Goal: Information Seeking & Learning: Learn about a topic

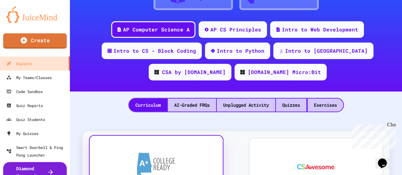
scroll to position [73, 0]
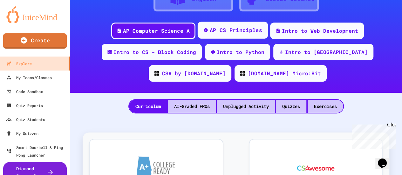
click at [220, 34] on div "AP CS Principles" at bounding box center [236, 30] width 52 height 8
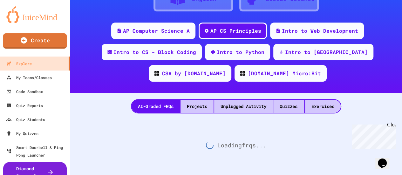
scroll to position [79, 0]
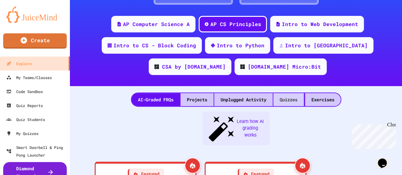
click at [278, 103] on div "Quizzes" at bounding box center [288, 99] width 30 height 13
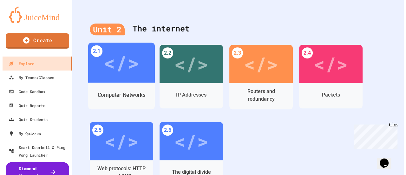
scroll to position [292, 0]
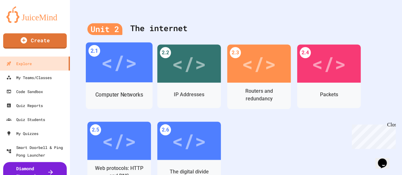
click at [127, 68] on div "</>" at bounding box center [119, 62] width 36 height 30
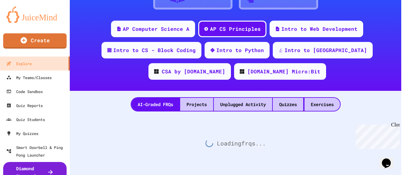
scroll to position [79, 0]
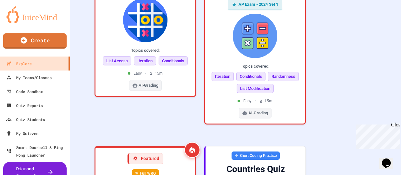
scroll to position [34, 0]
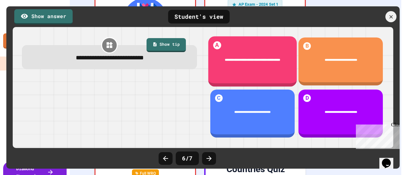
scroll to position [201, 0]
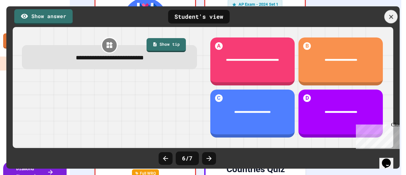
click at [391, 21] on div at bounding box center [391, 16] width 13 height 13
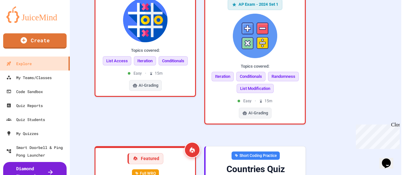
scroll to position [0, 0]
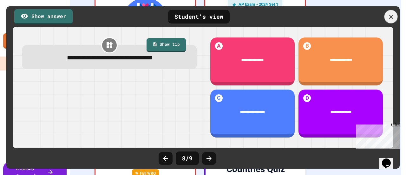
click at [393, 17] on icon at bounding box center [391, 16] width 7 height 7
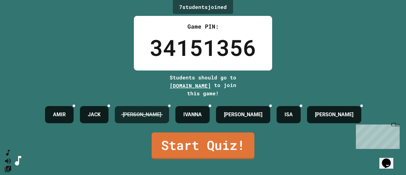
drag, startPoint x: 210, startPoint y: 133, endPoint x: 183, endPoint y: 123, distance: 28.5
drag, startPoint x: 183, startPoint y: 123, endPoint x: 134, endPoint y: 147, distance: 54.4
click at [134, 126] on div "[PERSON_NAME] [PERSON_NAME] P ISA [PERSON_NAME]" at bounding box center [203, 115] width 323 height 24
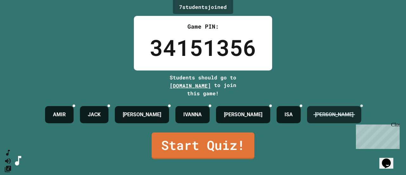
click at [315, 118] on h4 "[PERSON_NAME]" at bounding box center [334, 115] width 38 height 8
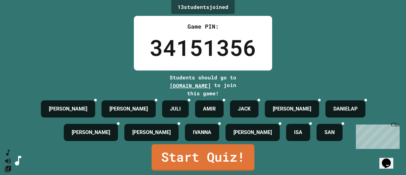
scroll to position [41, 0]
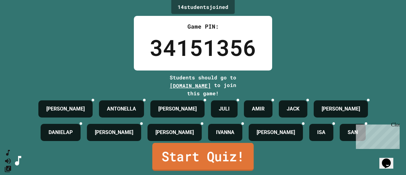
click at [208, 161] on link "Start Quiz!" at bounding box center [203, 157] width 102 height 28
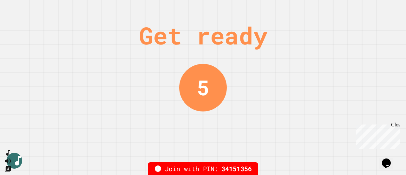
scroll to position [0, 0]
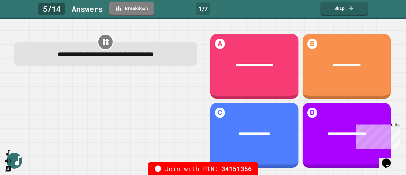
click at [398, 124] on div "Close" at bounding box center [396, 126] width 8 height 8
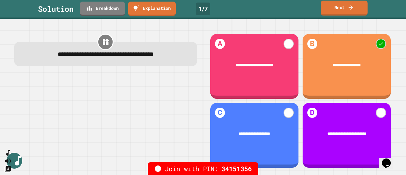
click at [352, 5] on icon at bounding box center [351, 7] width 6 height 7
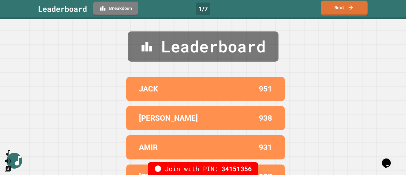
click at [352, 5] on icon at bounding box center [351, 7] width 6 height 7
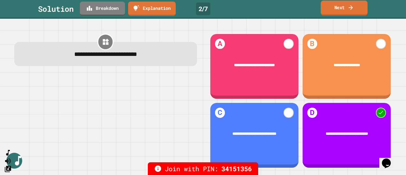
click at [350, 6] on icon at bounding box center [351, 7] width 6 height 7
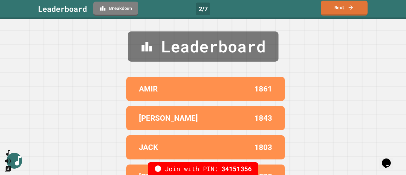
click at [350, 5] on icon at bounding box center [351, 7] width 6 height 7
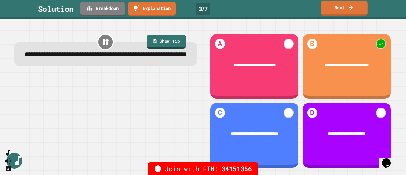
click at [340, 7] on link "Next" at bounding box center [344, 8] width 47 height 15
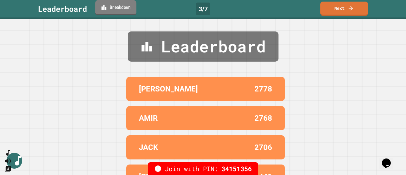
click at [116, 8] on link "Breakdown" at bounding box center [115, 7] width 41 height 15
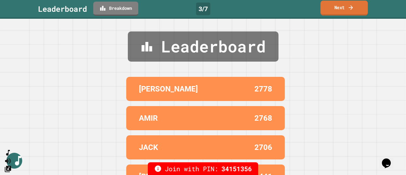
click at [345, 11] on link "Next" at bounding box center [344, 8] width 47 height 15
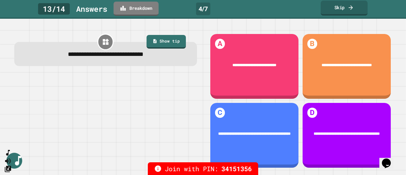
click at [346, 5] on link "Skip" at bounding box center [344, 8] width 47 height 15
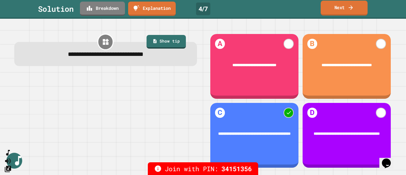
click at [350, 6] on icon at bounding box center [351, 7] width 6 height 7
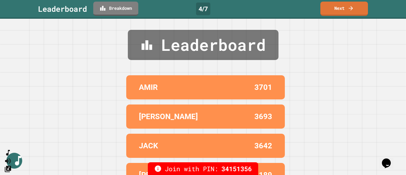
scroll to position [2, 0]
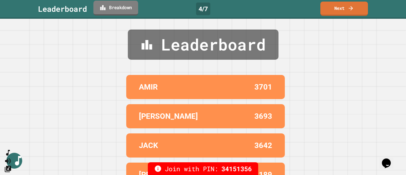
click at [124, 14] on link "Breakdown" at bounding box center [115, 8] width 45 height 15
click at [333, 14] on link "Next" at bounding box center [344, 8] width 48 height 15
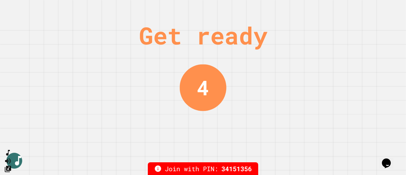
scroll to position [0, 0]
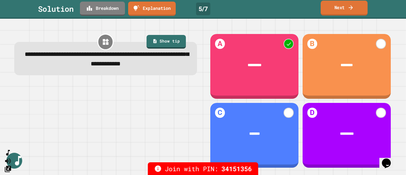
click at [363, 7] on link "Next" at bounding box center [344, 8] width 47 height 15
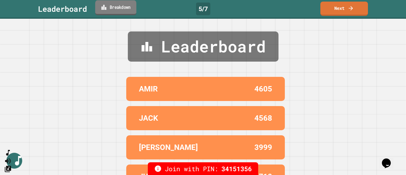
click at [109, 10] on link "Breakdown" at bounding box center [115, 7] width 41 height 15
click at [351, 9] on icon at bounding box center [351, 7] width 6 height 7
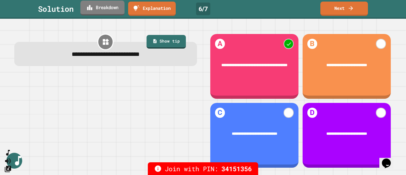
click at [107, 9] on link "Breakdown" at bounding box center [102, 8] width 44 height 15
click at [352, 6] on icon at bounding box center [351, 7] width 4 height 4
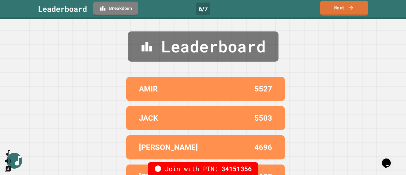
click at [346, 10] on link "Next" at bounding box center [344, 8] width 48 height 15
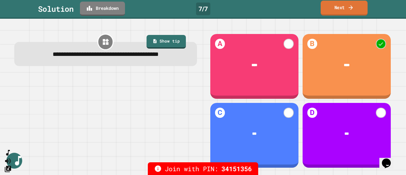
click at [355, 9] on link "Next" at bounding box center [344, 8] width 47 height 15
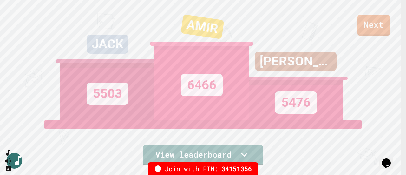
click at [368, 24] on link "Next" at bounding box center [374, 25] width 33 height 21
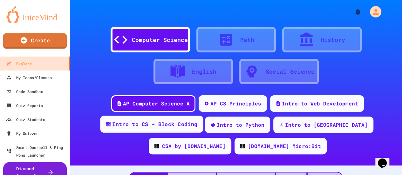
scroll to position [41, 0]
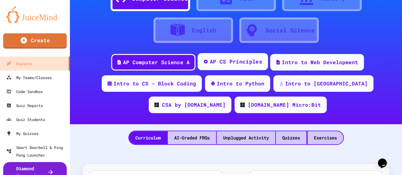
click at [229, 65] on div "AP CS Principles" at bounding box center [236, 62] width 52 height 8
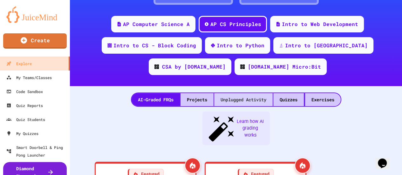
scroll to position [149, 0]
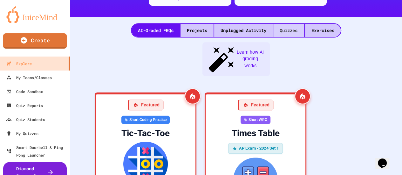
click at [283, 32] on div "Quizzes" at bounding box center [288, 30] width 30 height 13
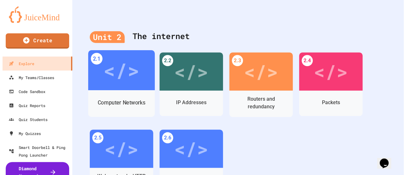
scroll to position [285, 0]
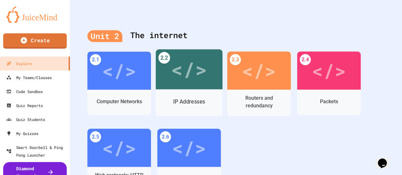
click at [178, 92] on div "IP Addresses" at bounding box center [189, 102] width 67 height 27
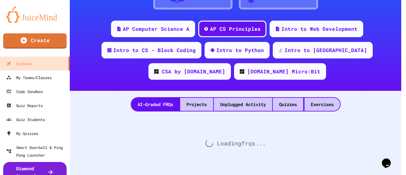
scroll to position [285, 0]
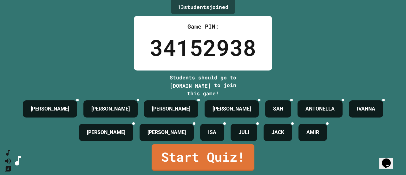
scroll to position [34, 0]
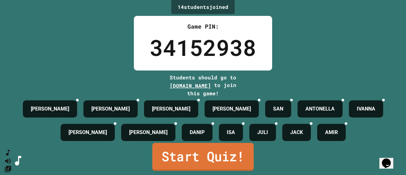
click at [231, 159] on link "Start Quiz!" at bounding box center [203, 157] width 102 height 28
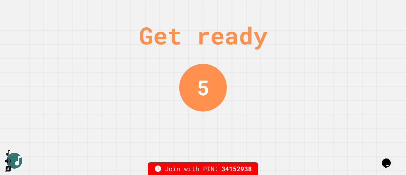
scroll to position [0, 0]
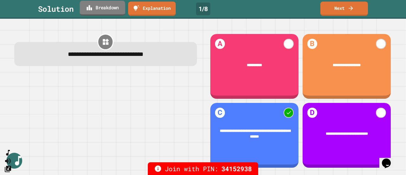
click at [90, 9] on icon at bounding box center [89, 7] width 5 height 5
click at [338, 10] on link "Next" at bounding box center [344, 8] width 47 height 15
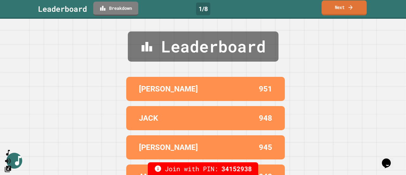
click at [353, 10] on icon at bounding box center [351, 7] width 6 height 7
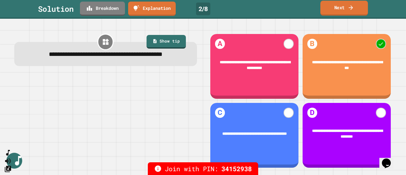
click at [339, 10] on link "Next" at bounding box center [345, 8] width 48 height 15
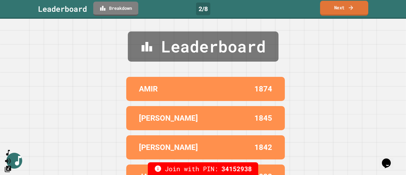
click at [340, 7] on link "Next" at bounding box center [344, 8] width 48 height 15
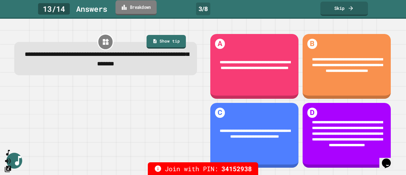
click at [130, 4] on link "Breakdown" at bounding box center [136, 7] width 41 height 15
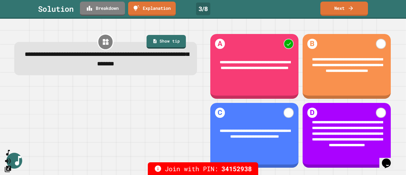
click at [343, 6] on link "Next" at bounding box center [345, 8] width 48 height 15
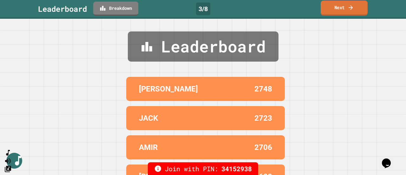
click at [343, 6] on link "Next" at bounding box center [344, 8] width 47 height 15
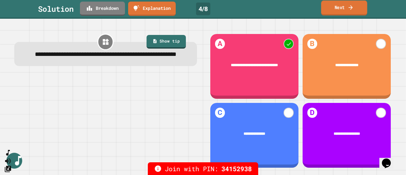
click at [347, 7] on link "Next" at bounding box center [344, 8] width 46 height 15
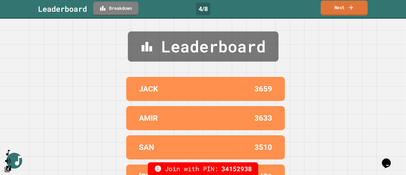
click at [347, 7] on link "Next" at bounding box center [344, 8] width 47 height 15
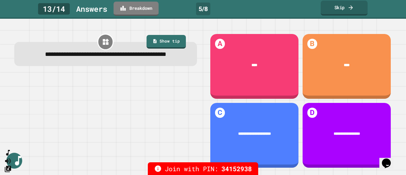
click at [347, 7] on link "Skip" at bounding box center [344, 8] width 47 height 15
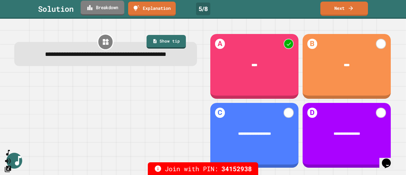
click at [103, 7] on link "Breakdown" at bounding box center [103, 8] width 44 height 15
drag, startPoint x: 300, startPoint y: 31, endPoint x: 275, endPoint y: 54, distance: 33.7
click at [340, 6] on link "Next" at bounding box center [344, 8] width 47 height 15
